Goal: Task Accomplishment & Management: Use online tool/utility

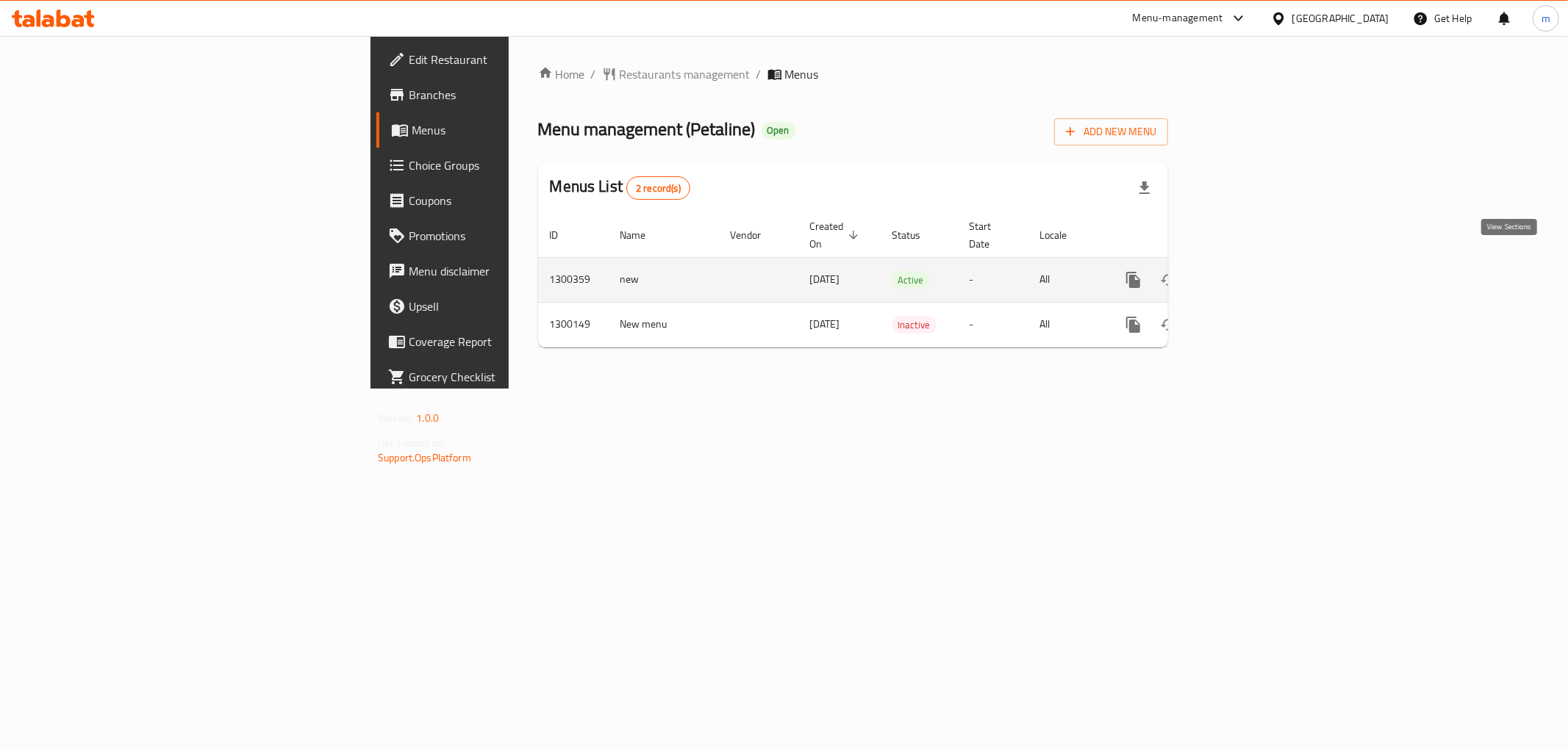
click at [1247, 273] on icon "enhanced table" at bounding box center [1240, 280] width 13 height 13
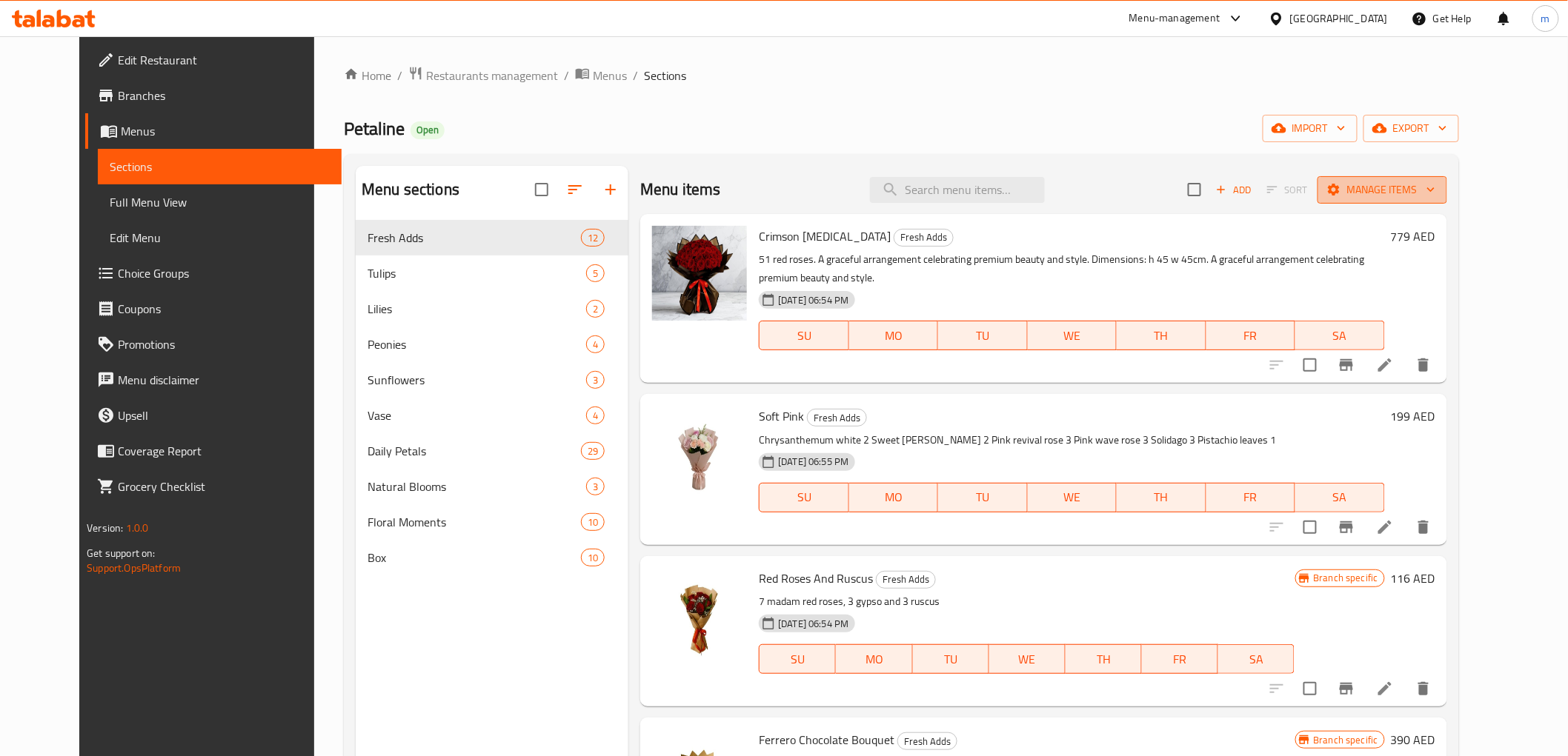
click at [1436, 189] on span "Manage items" at bounding box center [1382, 189] width 106 height 18
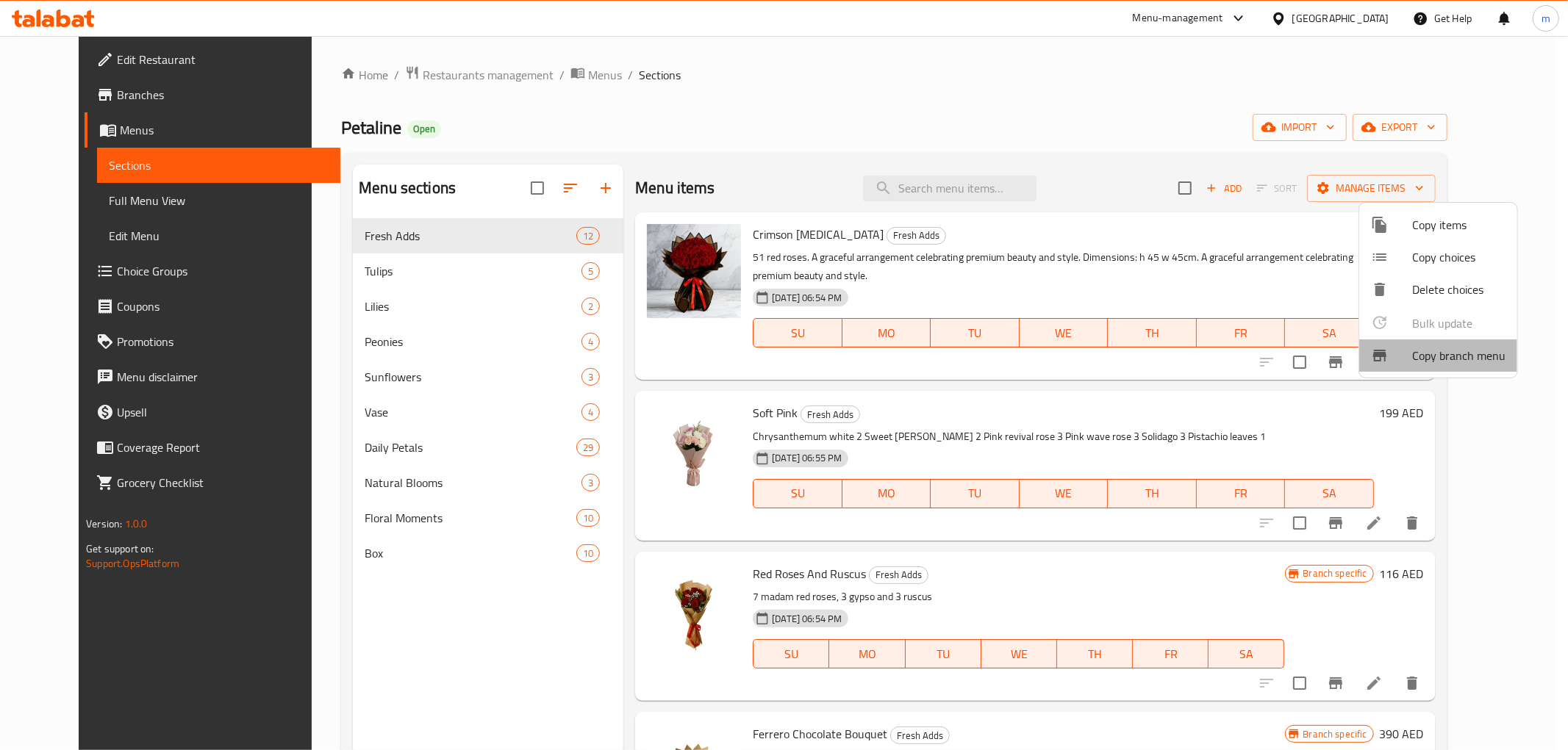
click at [1479, 356] on span "Copy branch menu" at bounding box center [1459, 355] width 94 height 18
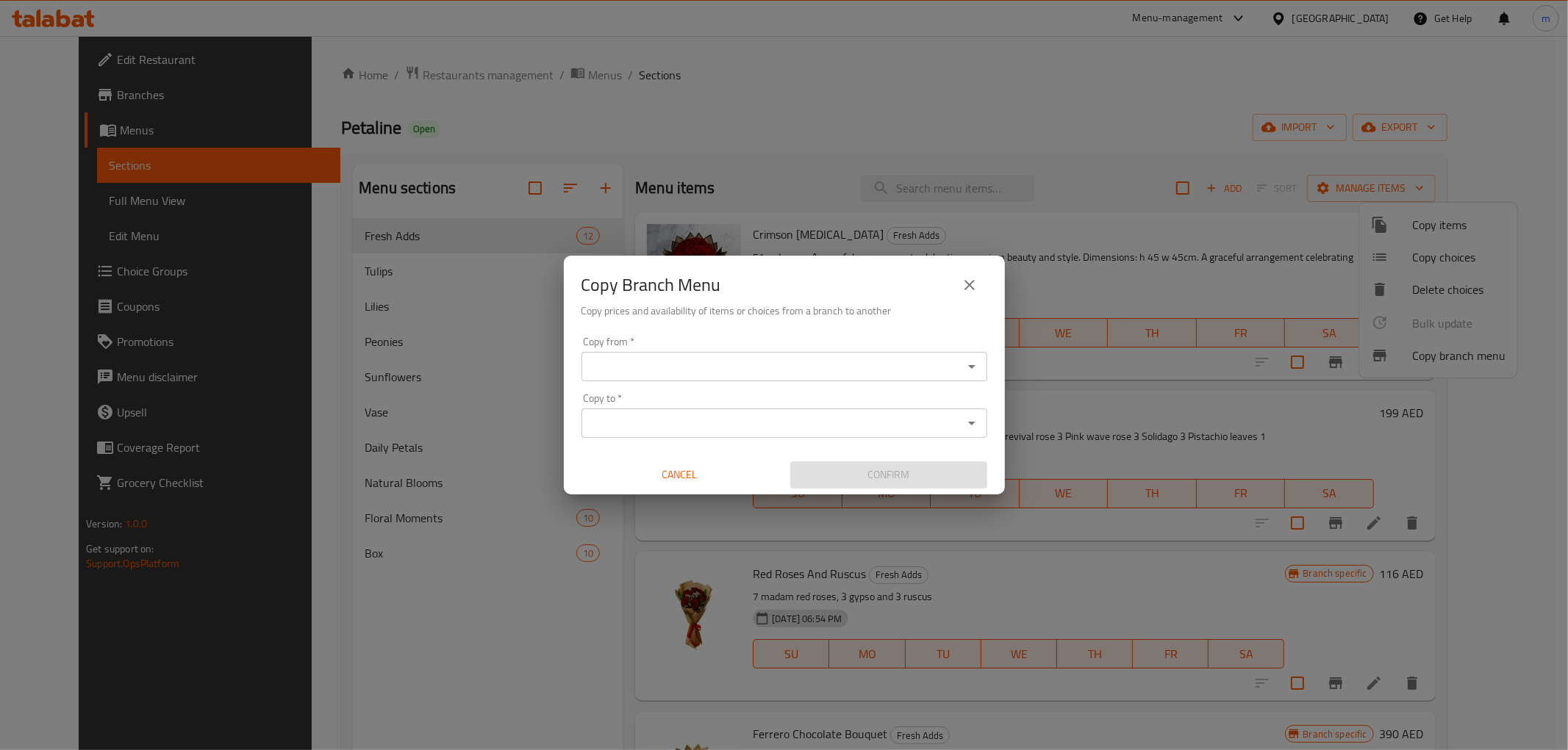
click at [869, 385] on div "Copy from   * Copy from * Copy to   * Copy to * Cancel Confirm" at bounding box center [784, 412] width 441 height 163
click at [869, 373] on input "Copy from   *" at bounding box center [772, 366] width 372 height 21
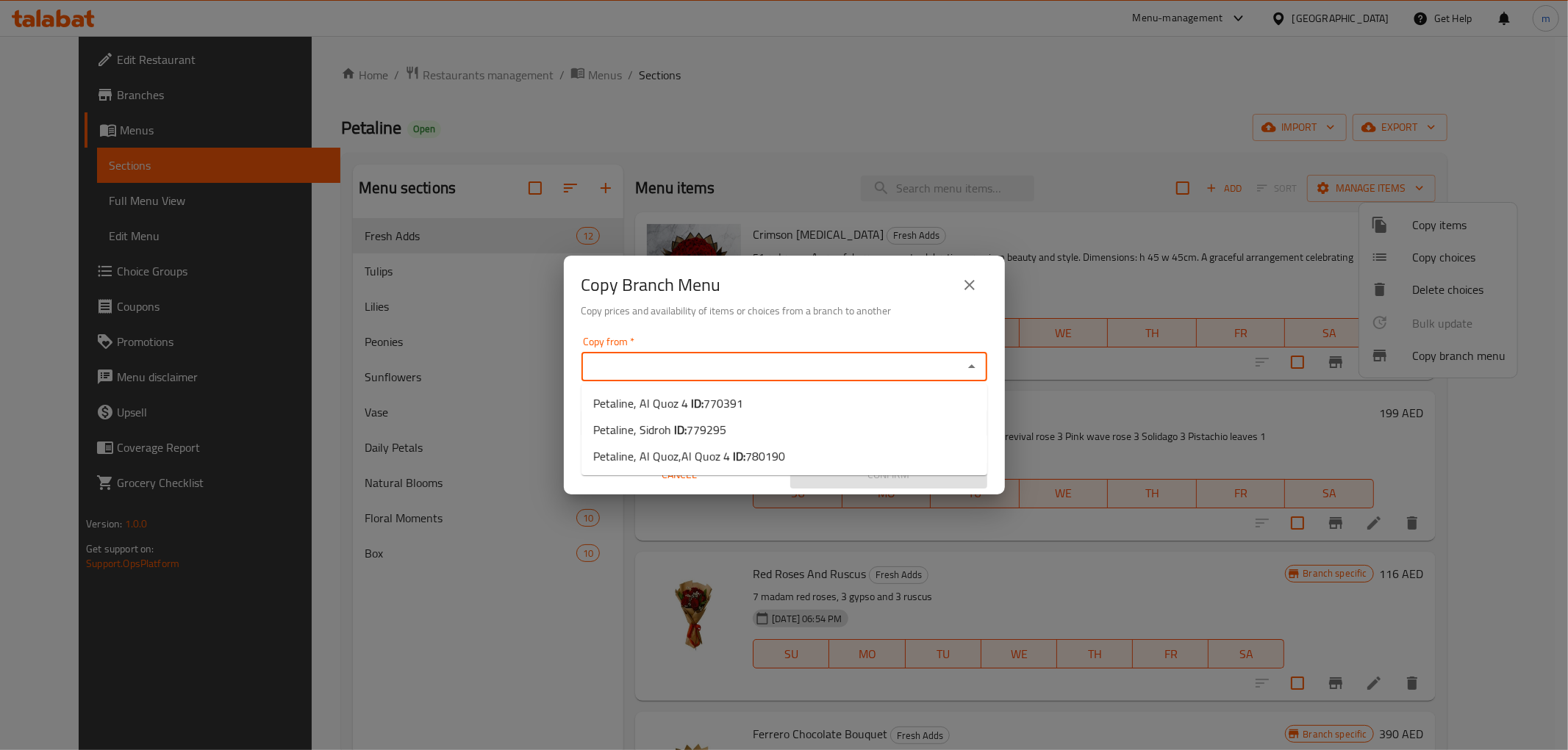
click at [974, 291] on icon "close" at bounding box center [970, 285] width 18 height 18
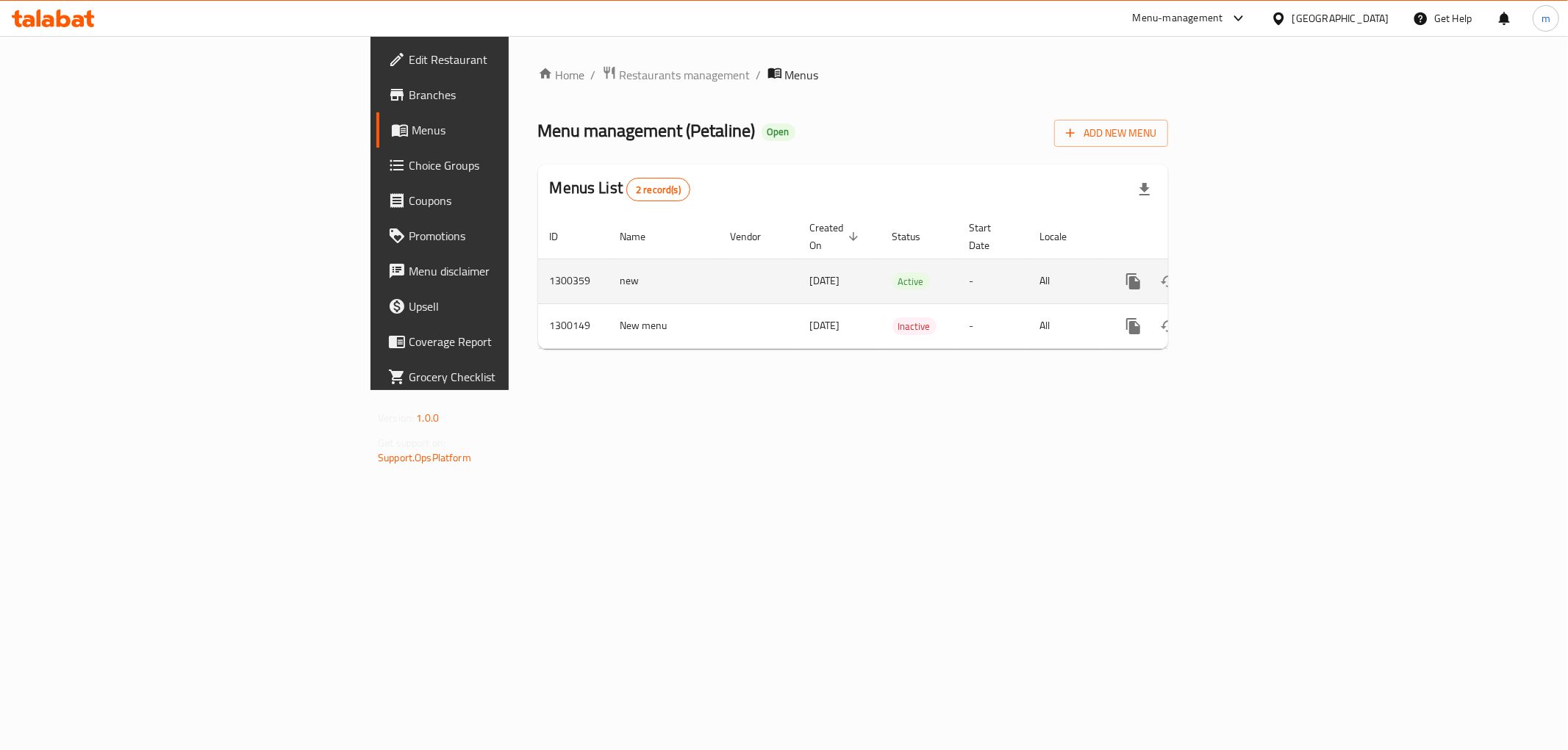
click at [538, 260] on td "1300359" at bounding box center [573, 281] width 71 height 44
copy td "1300359"
click at [1247, 275] on icon "enhanced table" at bounding box center [1240, 281] width 13 height 13
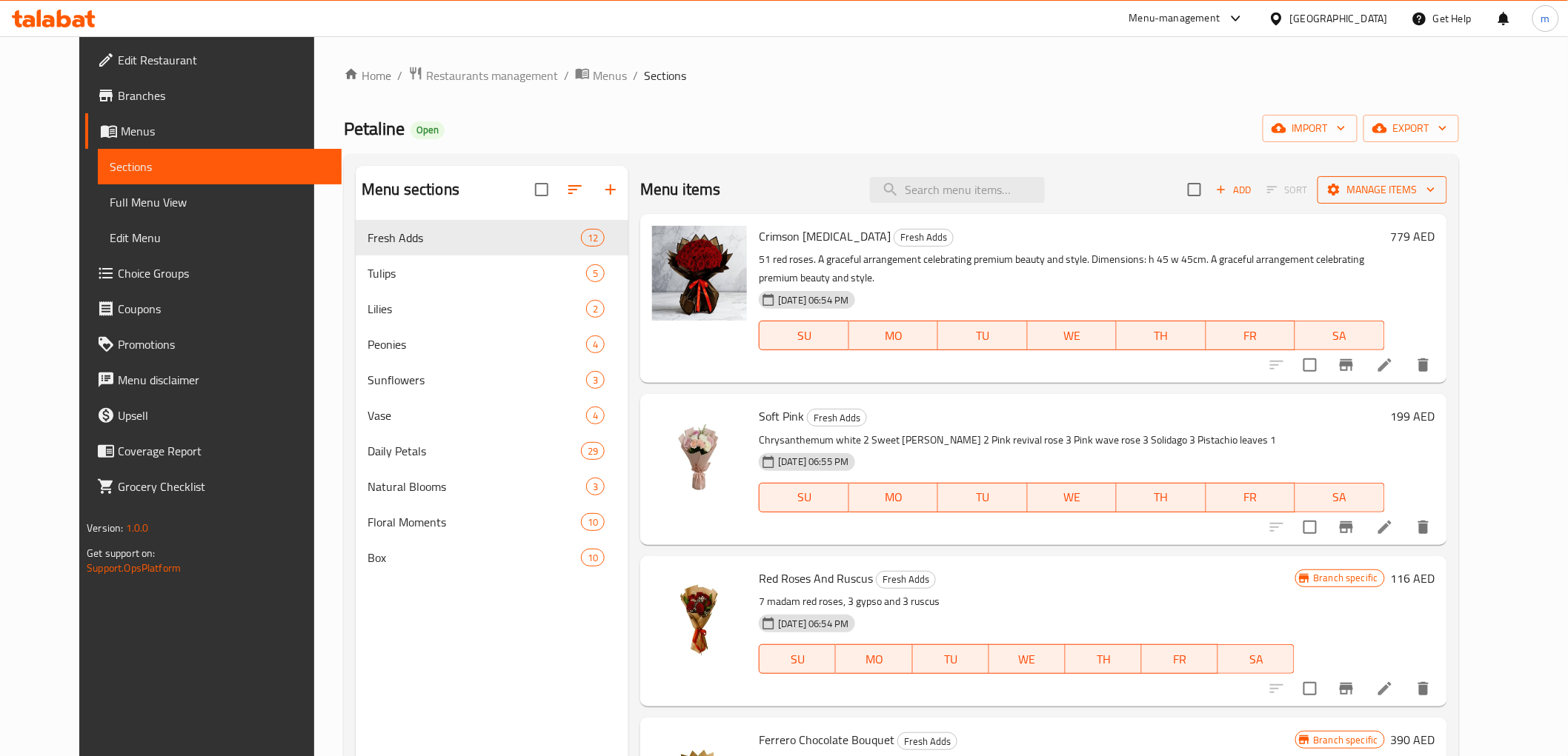
click at [1431, 202] on button "Manage items" at bounding box center [1382, 189] width 130 height 28
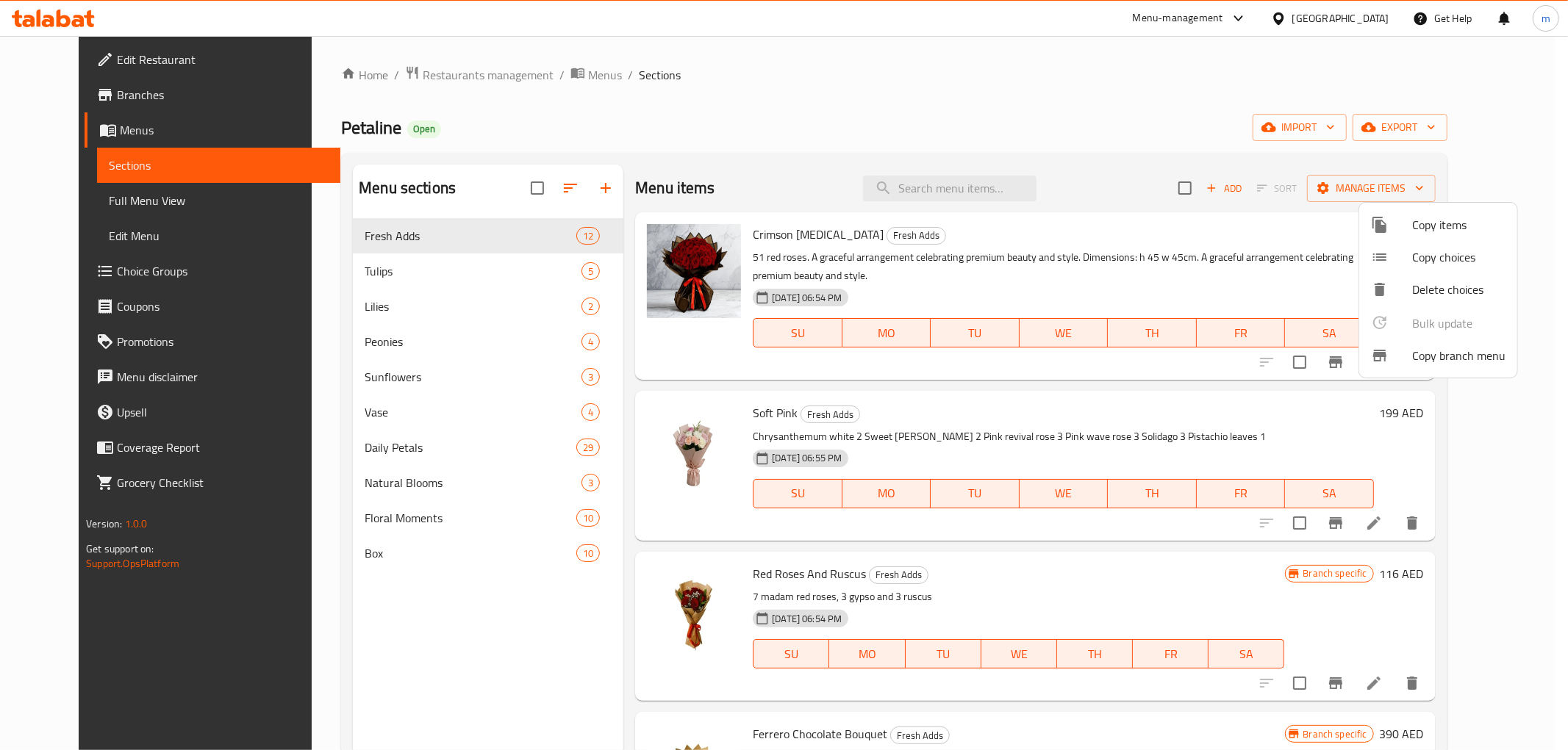
click at [1392, 363] on div at bounding box center [1392, 355] width 42 height 18
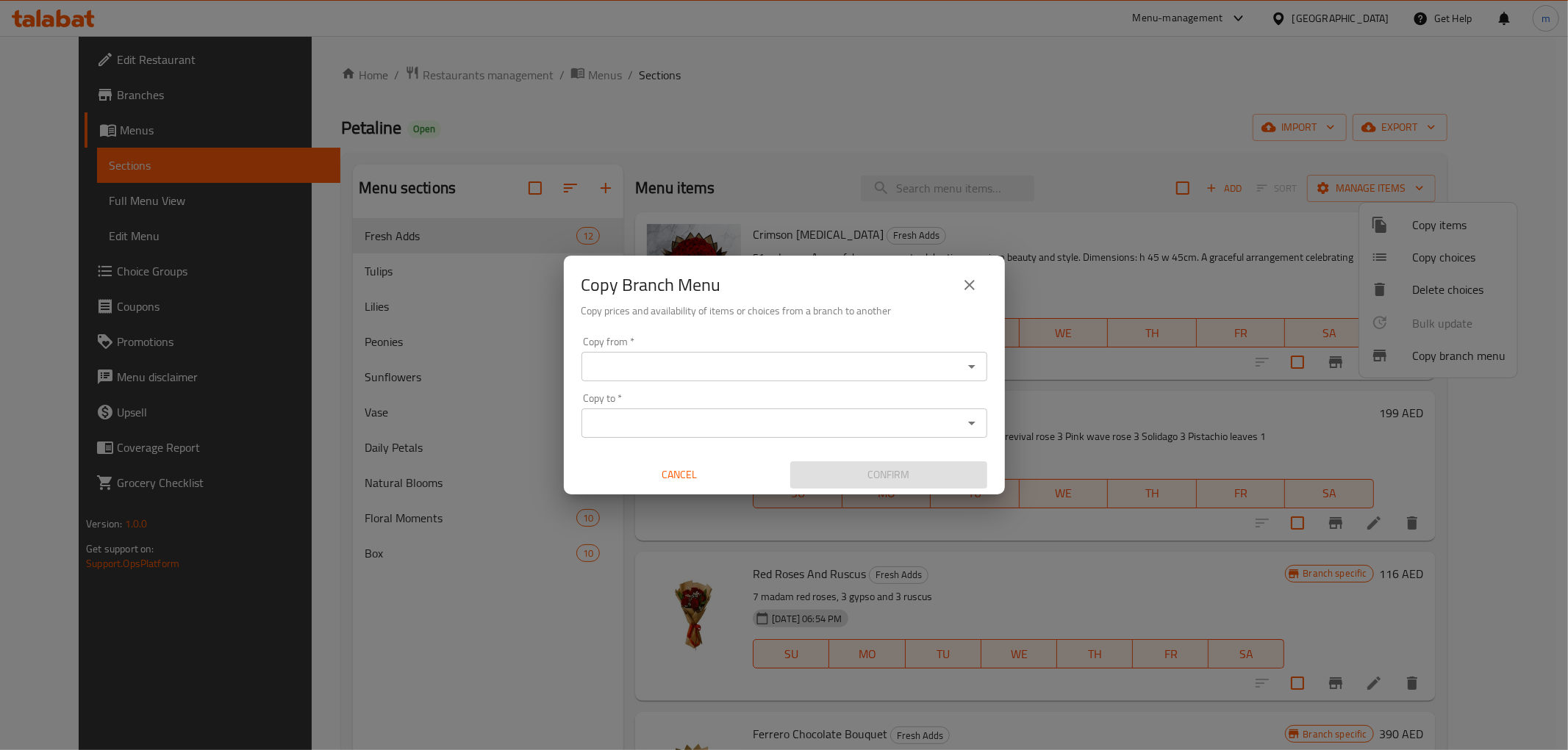
click at [859, 356] on div "Copy from *" at bounding box center [784, 366] width 405 height 29
click at [799, 375] on input "Copy from   *" at bounding box center [772, 366] width 372 height 21
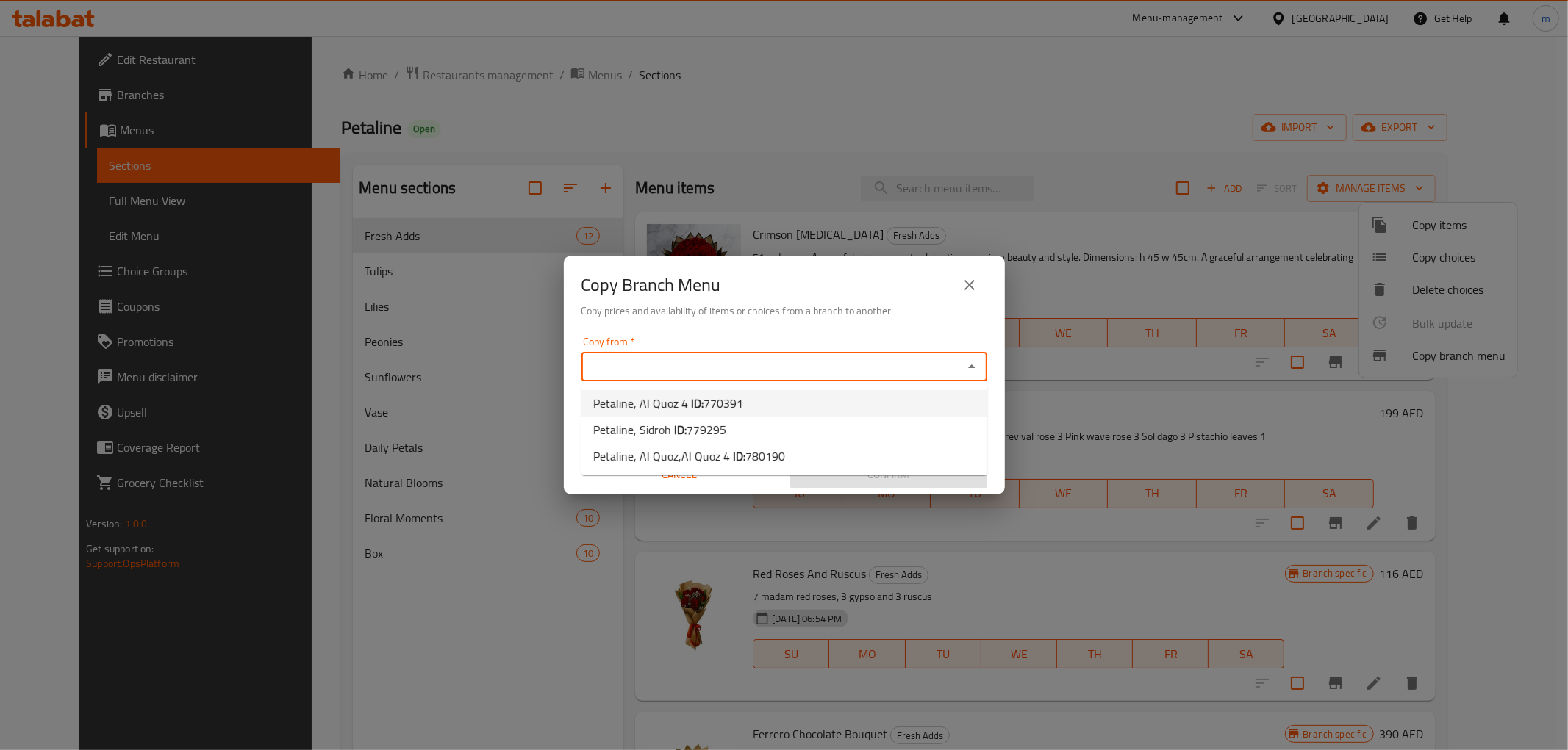
click at [789, 399] on li "Petaline, Al Quoz 4 ID: 770391" at bounding box center [784, 403] width 405 height 26
type input "Petaline, Al Quoz 4"
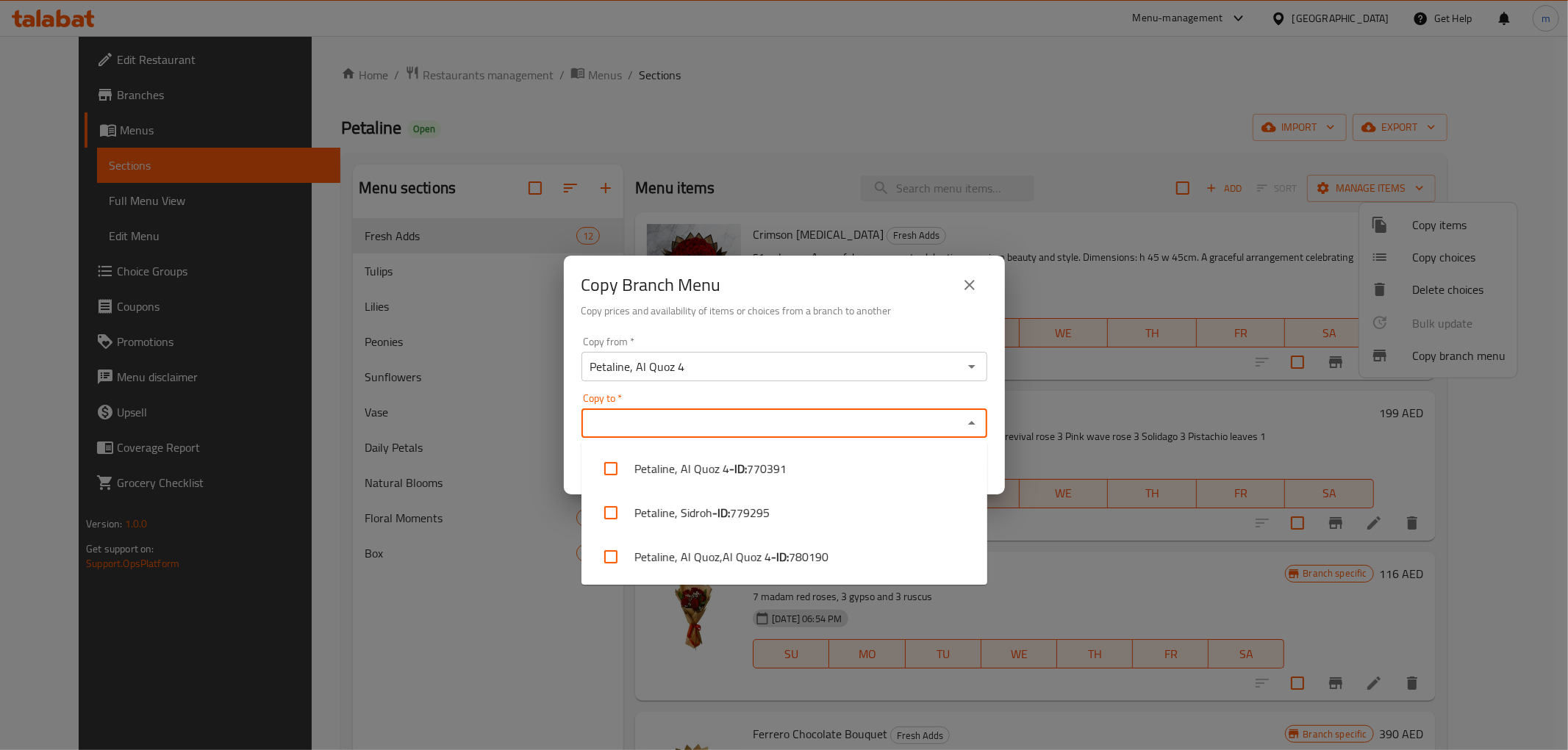
click at [788, 426] on input "Copy to   *" at bounding box center [772, 423] width 372 height 21
click at [829, 554] on li "Petaline, Al Quoz,Al Quoz 4 - ID: 780190" at bounding box center [784, 556] width 405 height 44
checkbox input "true"
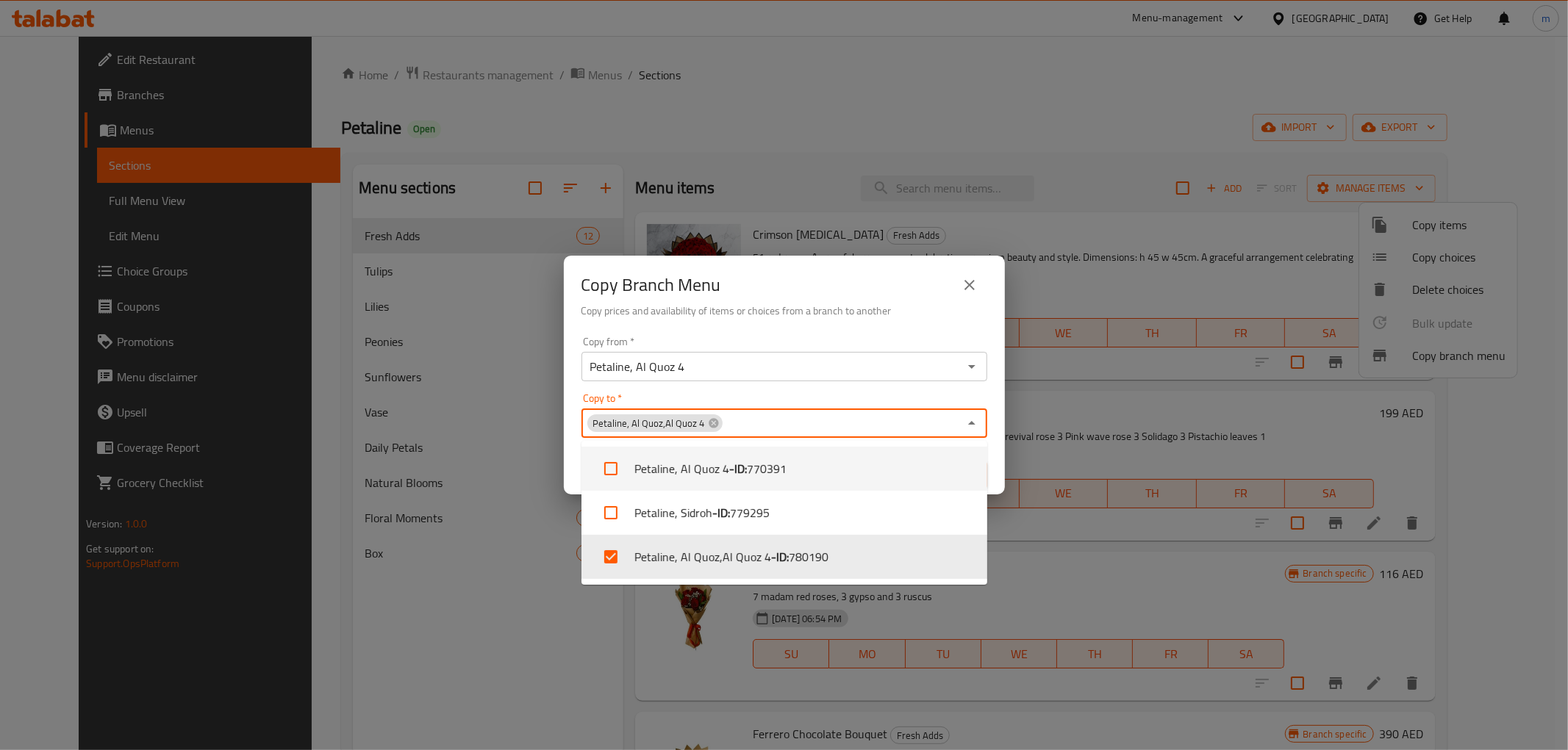
click at [946, 395] on div "Copy to   * Petaline, Al Quoz,Al Quoz 4 Copy to *" at bounding box center [784, 415] width 405 height 44
click at [927, 328] on div "Copy Branch Menu Copy prices and availability of items or choices from a branch…" at bounding box center [784, 293] width 441 height 75
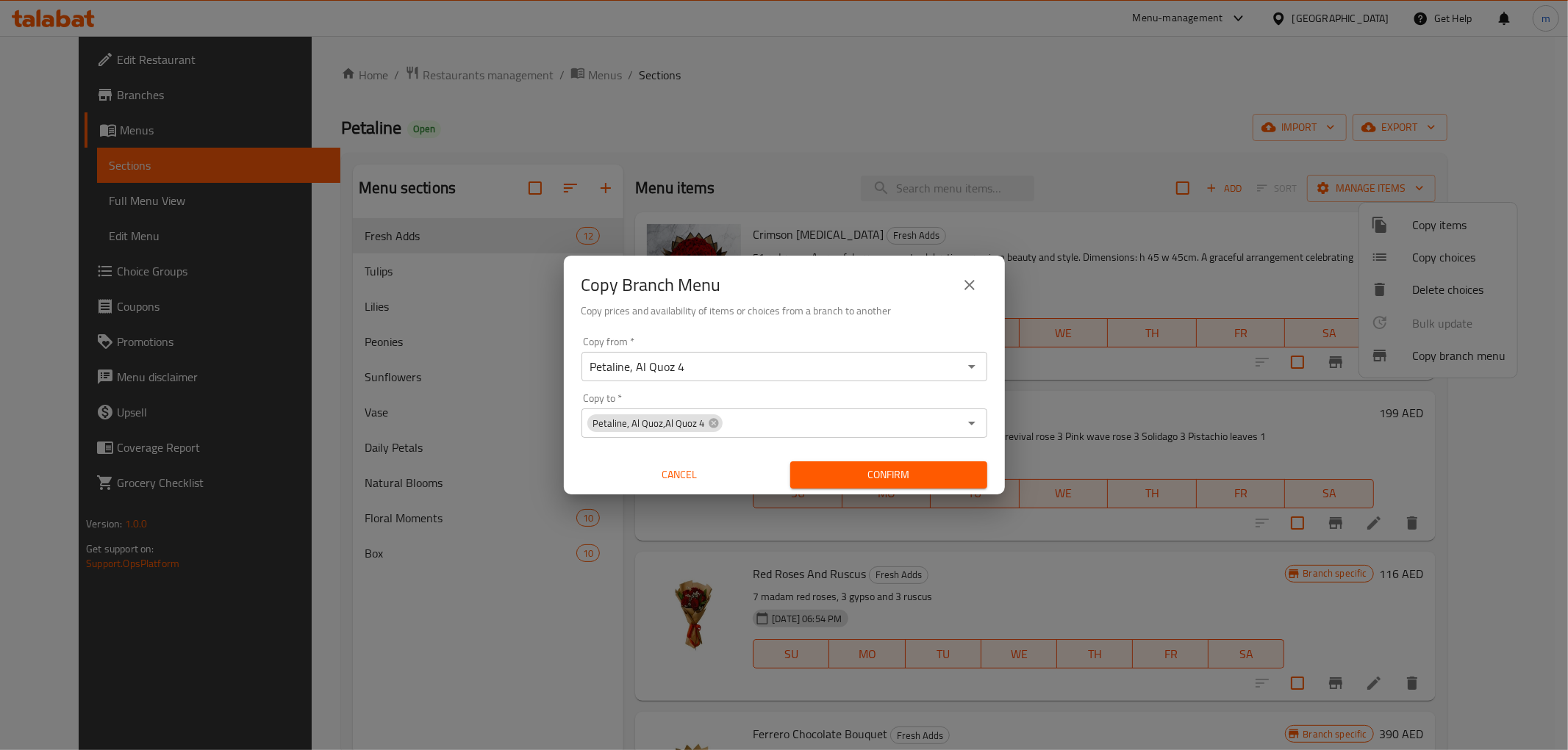
click at [902, 478] on span "Confirm" at bounding box center [889, 474] width 174 height 18
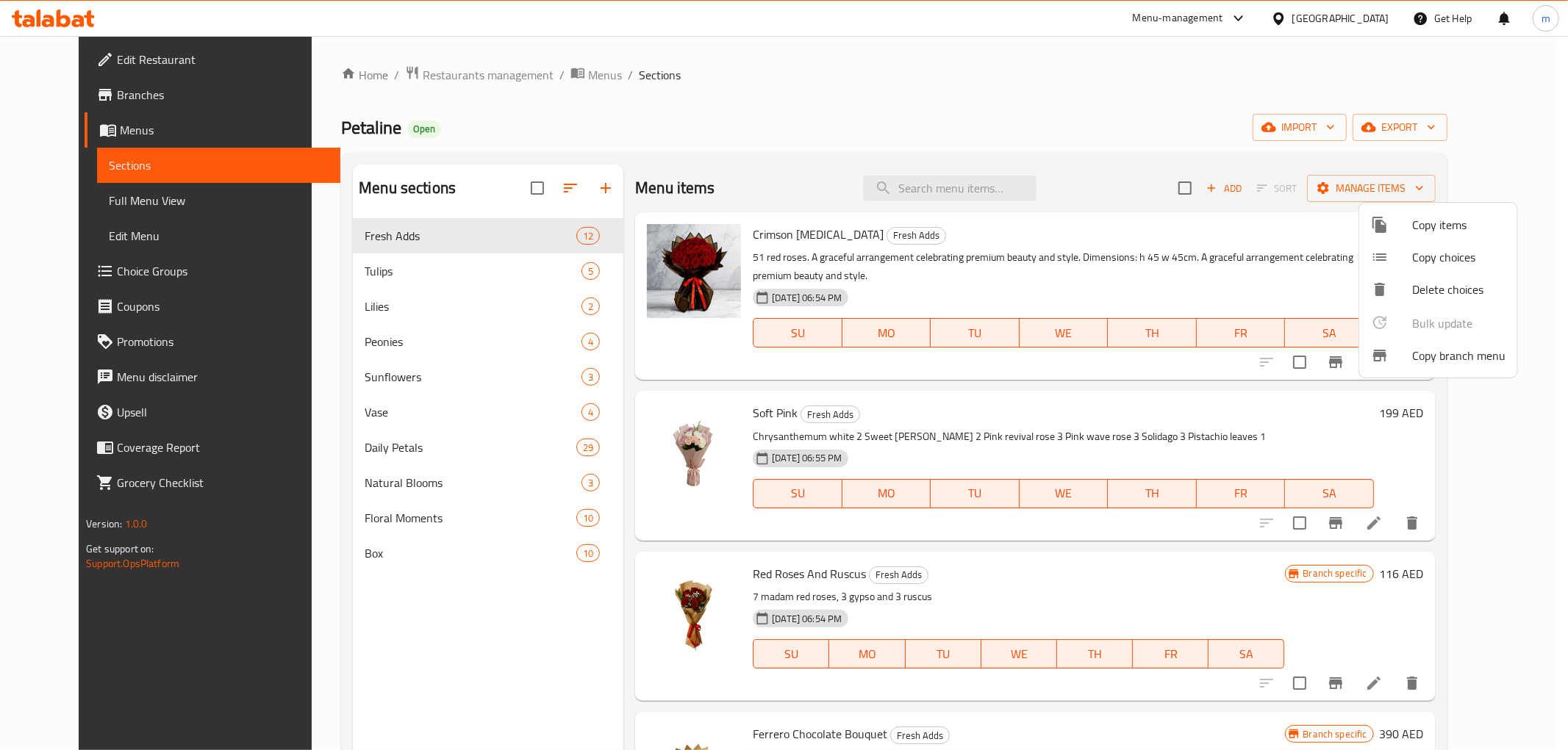
click at [478, 124] on div at bounding box center [784, 375] width 1568 height 750
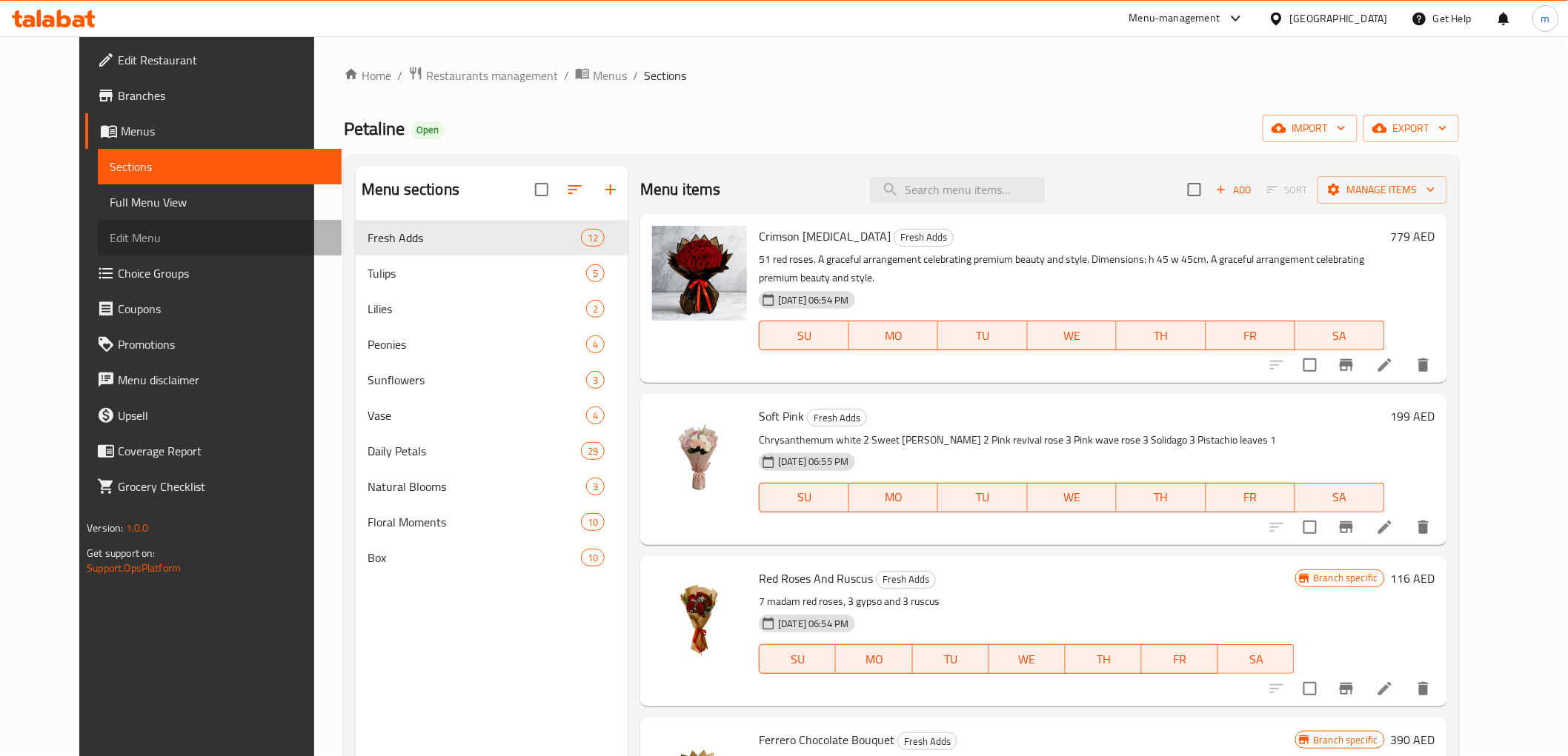
click at [110, 237] on span "Edit Menu" at bounding box center [219, 237] width 219 height 18
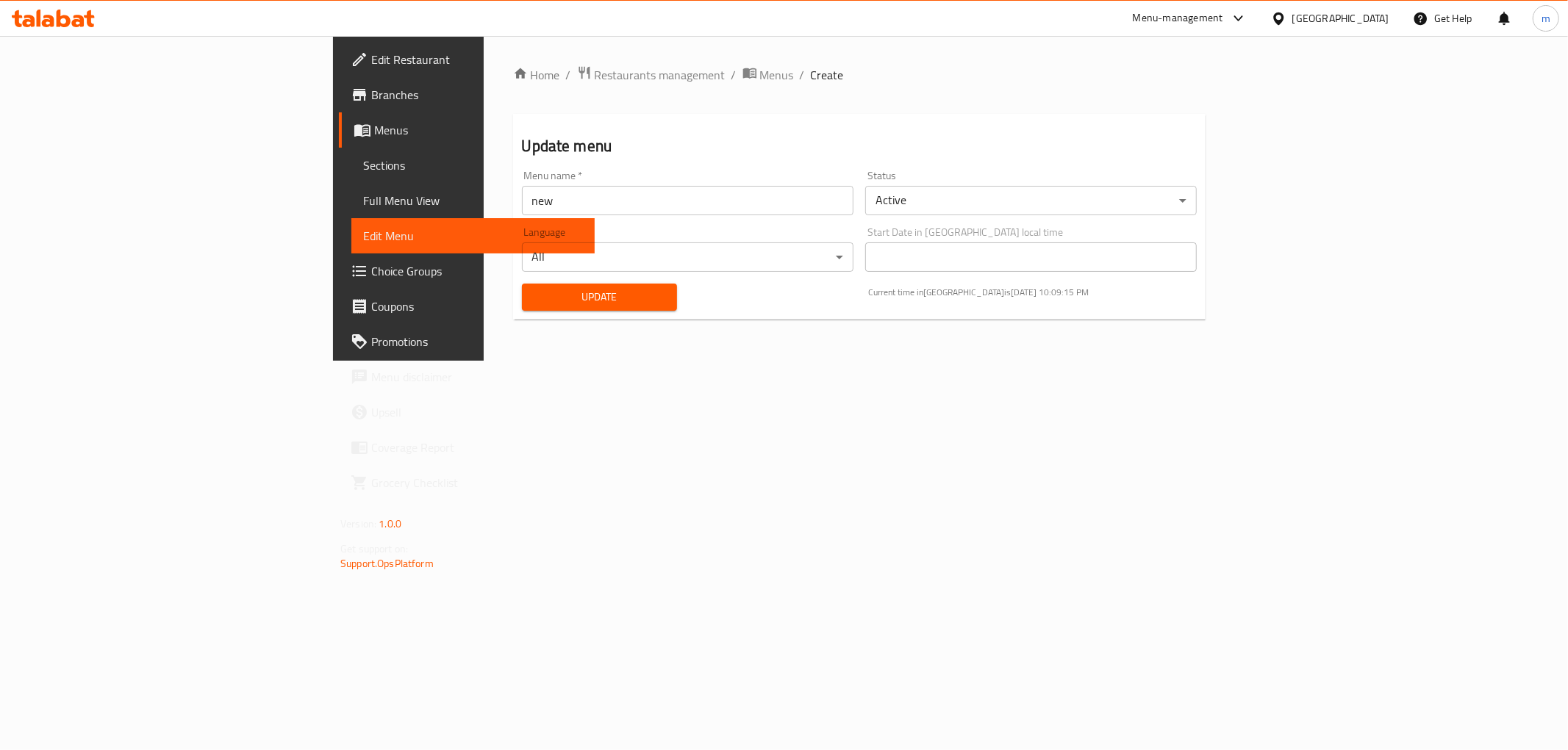
click at [371, 101] on span "Branches" at bounding box center [477, 94] width 212 height 18
